Goal: Check status: Check status

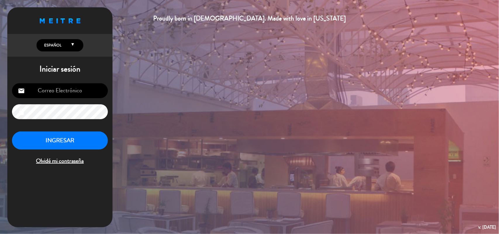
type input "[EMAIL_ADDRESS][DOMAIN_NAME]"
click at [72, 145] on button "INGRESAR" at bounding box center [60, 141] width 96 height 18
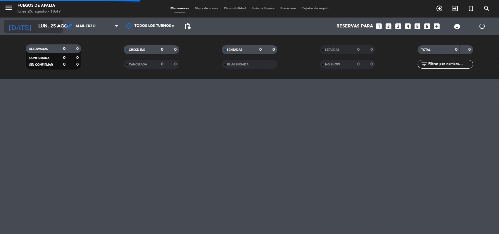
click at [49, 31] on input "lun. 25 ago." at bounding box center [66, 26] width 62 height 11
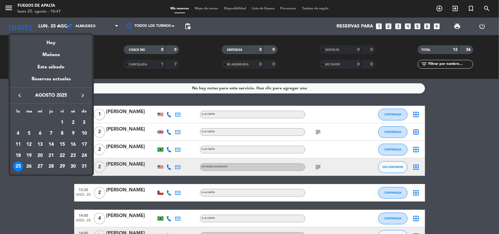
click at [83, 96] on icon "keyboard_arrow_right" at bounding box center [82, 95] width 7 height 7
click at [20, 132] on div "1" at bounding box center [18, 134] width 10 height 10
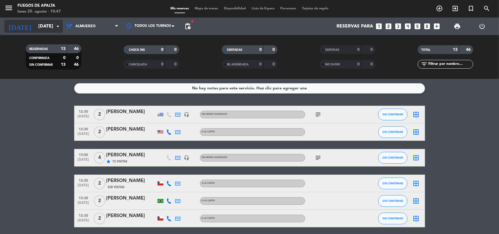
click at [50, 29] on input "[DATE]" at bounding box center [66, 26] width 62 height 11
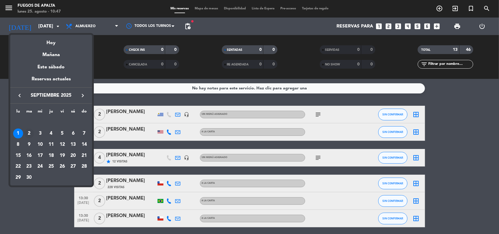
click at [30, 131] on div "2" at bounding box center [29, 134] width 10 height 10
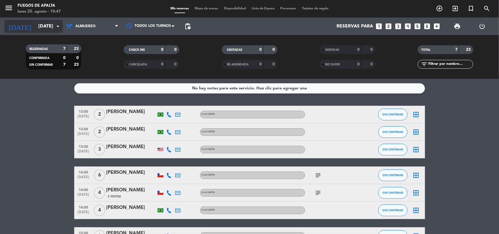
click at [57, 24] on icon "arrow_drop_down" at bounding box center [57, 26] width 7 height 7
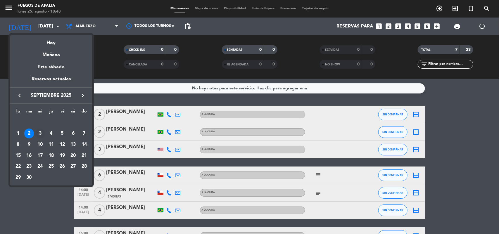
click at [39, 132] on div "3" at bounding box center [40, 134] width 10 height 10
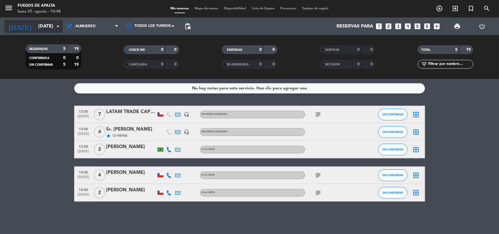
click at [49, 27] on input "[DATE]" at bounding box center [66, 26] width 62 height 11
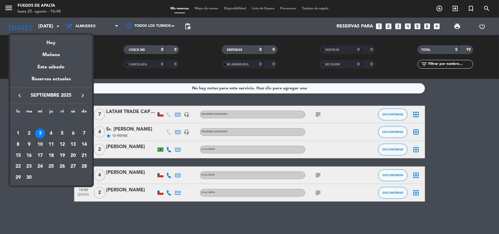
click at [19, 134] on div "1" at bounding box center [18, 134] width 10 height 10
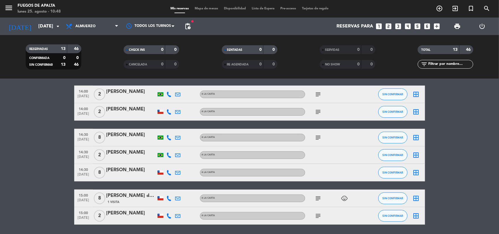
scroll to position [170, 0]
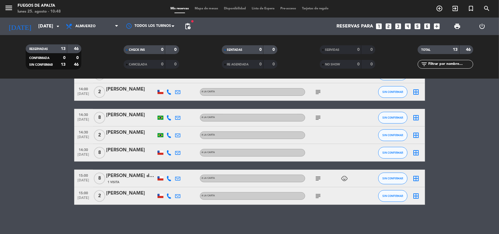
click at [318, 176] on icon "subject" at bounding box center [318, 178] width 7 height 7
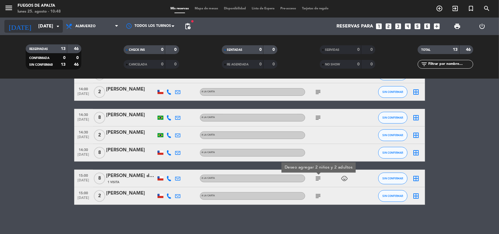
click at [52, 29] on input "[DATE]" at bounding box center [66, 26] width 62 height 11
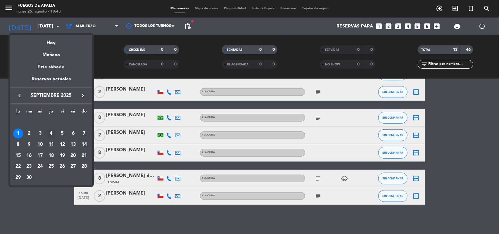
click at [51, 133] on div "4" at bounding box center [51, 134] width 10 height 10
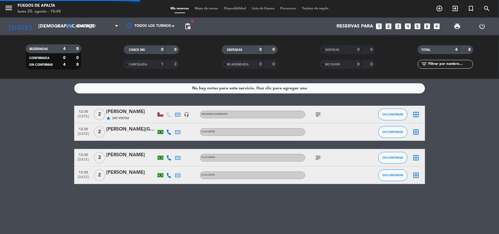
scroll to position [0, 0]
click at [50, 30] on input "[DEMOGRAPHIC_DATA][DATE]" at bounding box center [66, 26] width 62 height 11
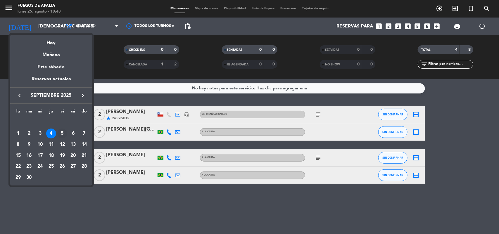
click at [61, 132] on div "5" at bounding box center [62, 134] width 10 height 10
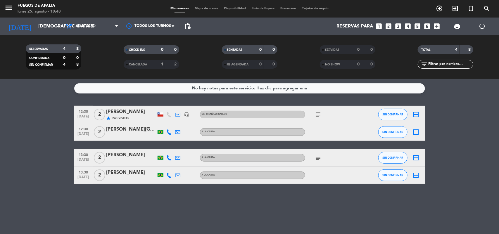
type input "[DATE]"
